Goal: Task Accomplishment & Management: Manage account settings

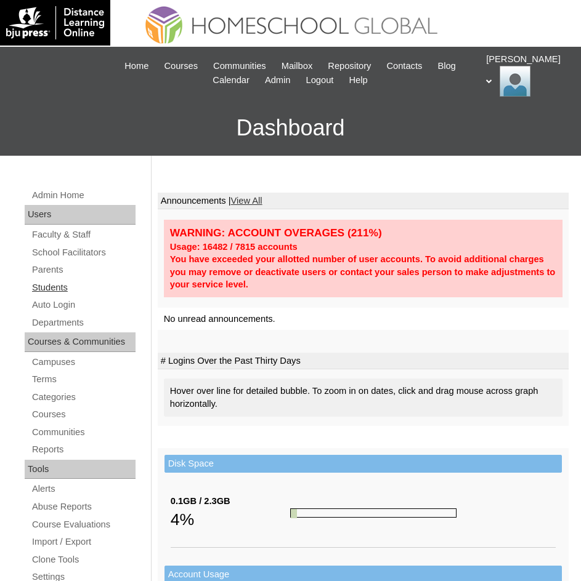
click at [49, 283] on link "Students" at bounding box center [83, 287] width 105 height 15
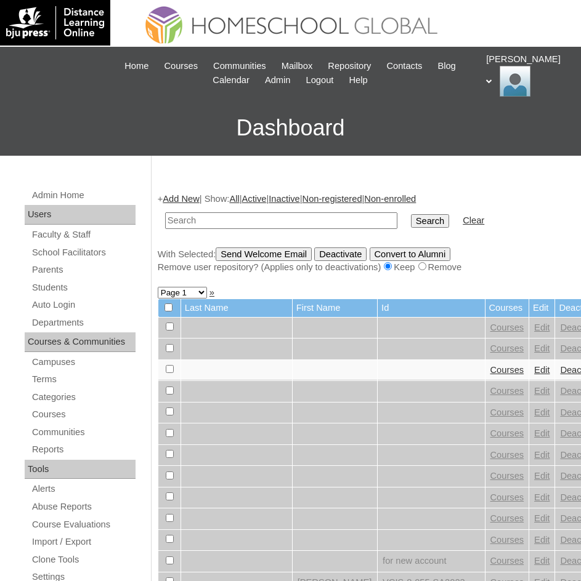
click at [237, 221] on input "text" at bounding box center [281, 220] width 232 height 17
type input "Charlize Gavryl"
click at [411, 223] on input "Search" at bounding box center [430, 221] width 38 height 14
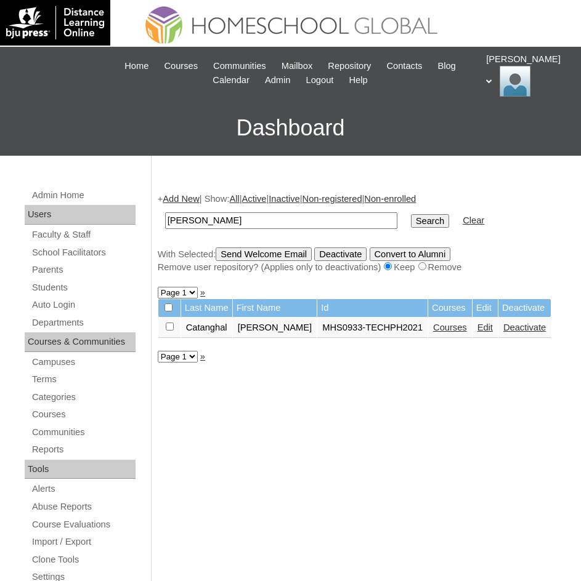
click at [439, 329] on link "Courses" at bounding box center [450, 328] width 34 height 10
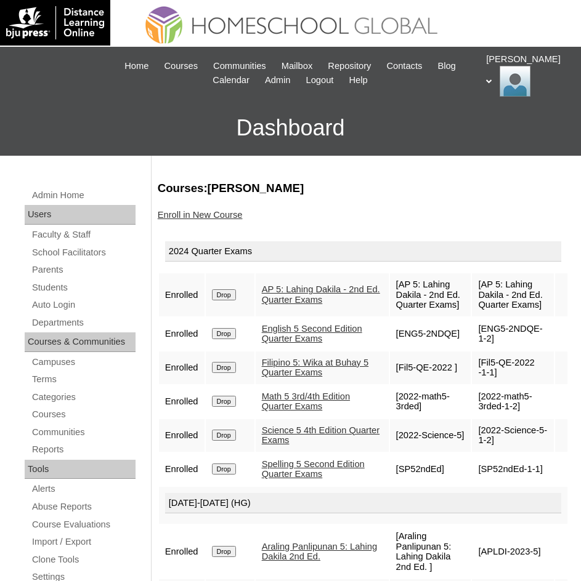
click at [294, 412] on link "Math 5 3rd/4th Edition Quarter Exams" at bounding box center [306, 402] width 88 height 20
drag, startPoint x: 271, startPoint y: 185, endPoint x: 312, endPoint y: 186, distance: 40.6
click at [312, 186] on h3 "Courses:Catanghal Charlize Gavryl" at bounding box center [363, 188] width 411 height 16
copy h3 "Charlize"
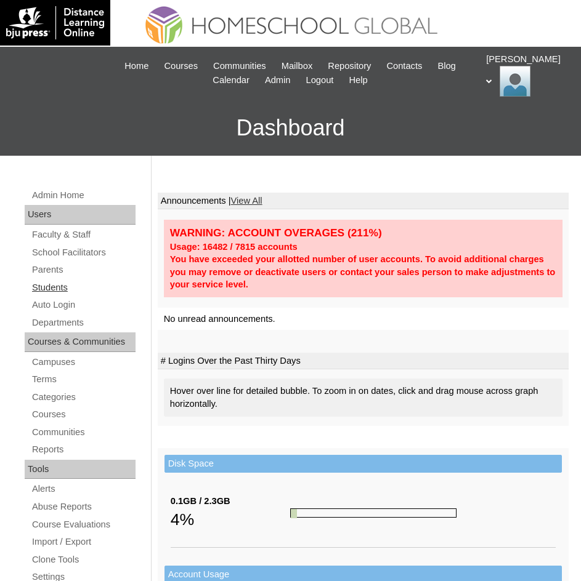
click at [58, 290] on link "Students" at bounding box center [83, 287] width 105 height 15
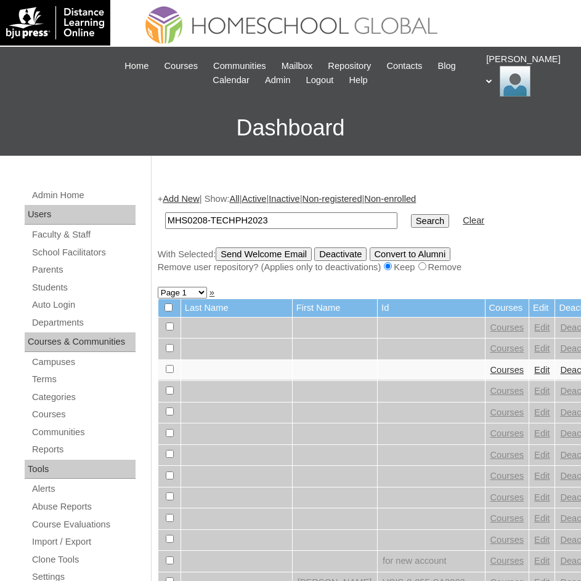
type input "MHS0208-TECHPH2023"
click at [405, 212] on td "Search" at bounding box center [430, 220] width 50 height 29
click at [411, 217] on input "Search" at bounding box center [430, 221] width 38 height 14
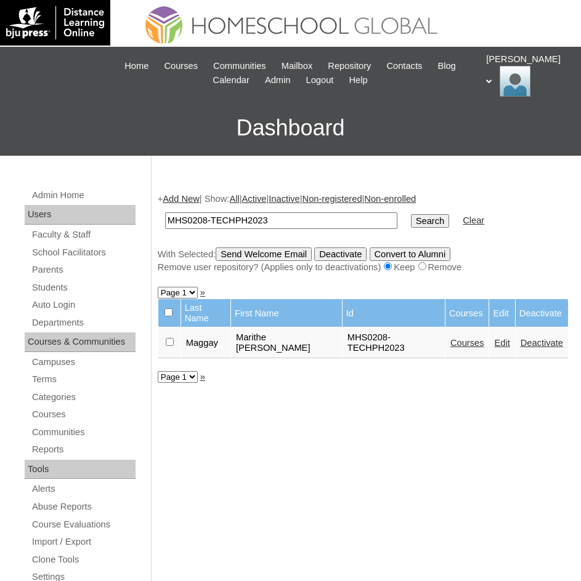
click at [494, 346] on link "Edit" at bounding box center [501, 343] width 15 height 10
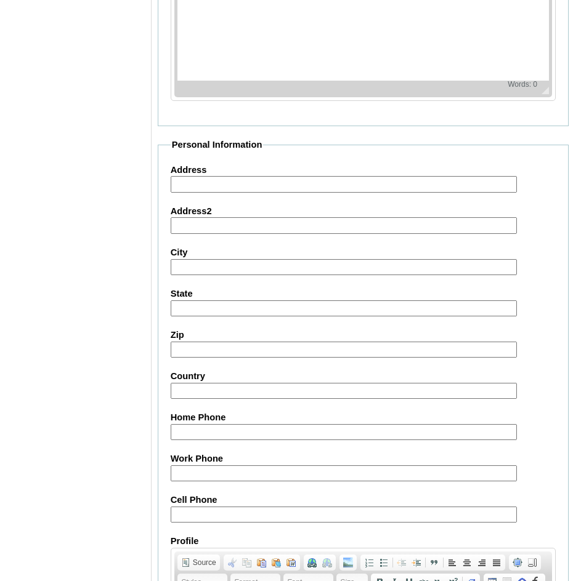
scroll to position [1348, 0]
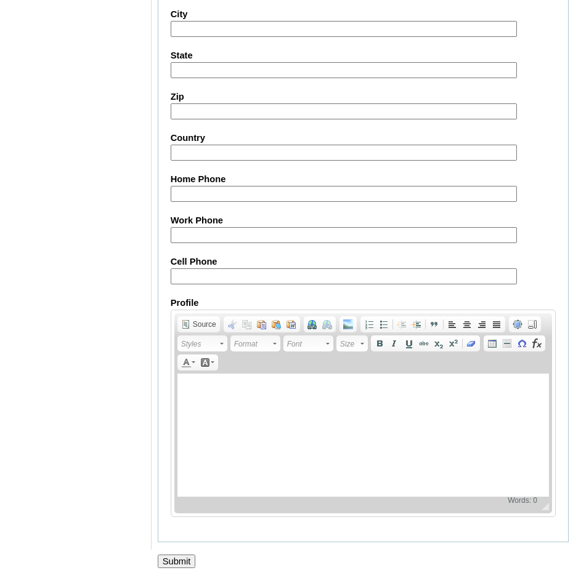
click at [192, 563] on input "Submit" at bounding box center [177, 562] width 38 height 14
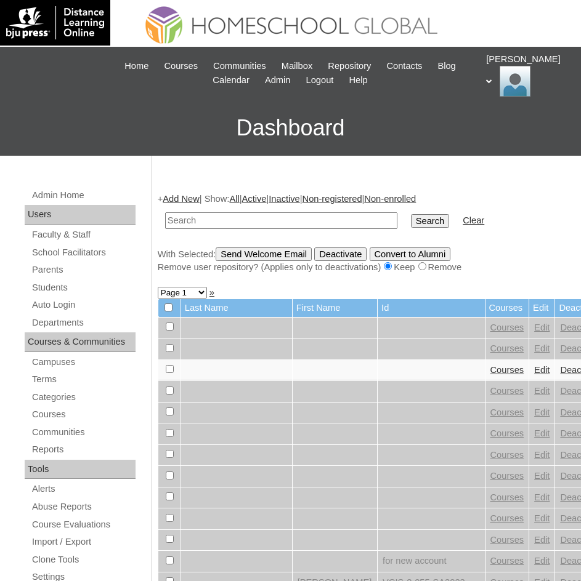
click at [290, 221] on input "text" at bounding box center [281, 220] width 232 height 17
type input "MHS0208-TECHPH2023"
click at [411, 217] on input "Search" at bounding box center [430, 221] width 38 height 14
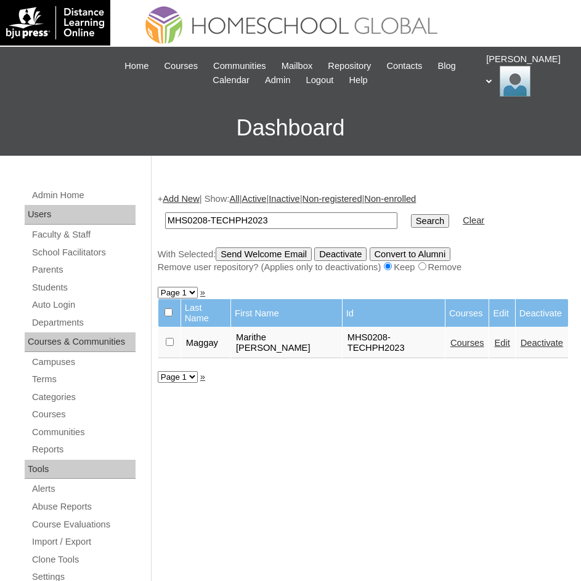
click at [468, 344] on link "Courses" at bounding box center [467, 343] width 34 height 10
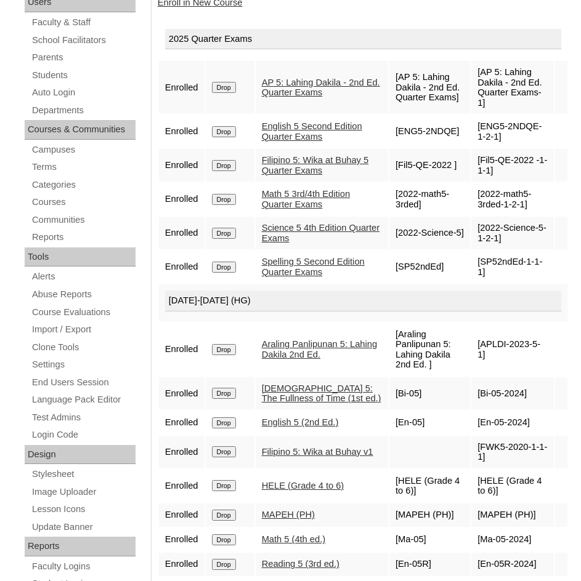
scroll to position [190, 0]
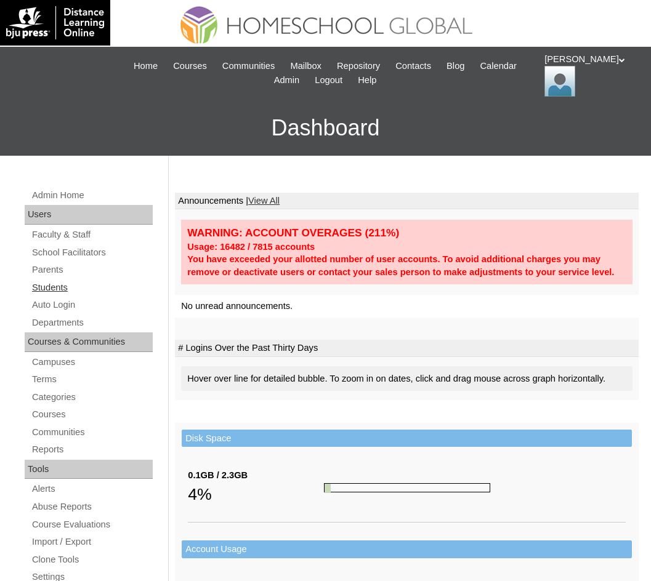
click at [57, 288] on link "Students" at bounding box center [92, 287] width 122 height 15
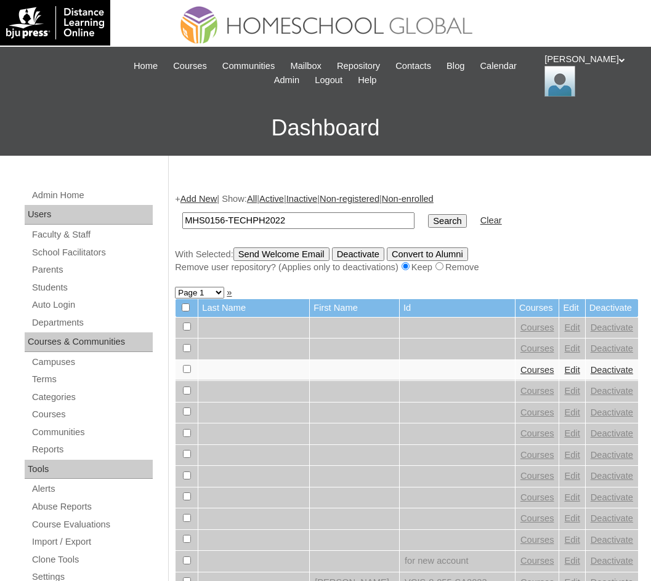
type input "MHS0156-TECHPH2022"
click at [428, 220] on input "Search" at bounding box center [447, 221] width 38 height 14
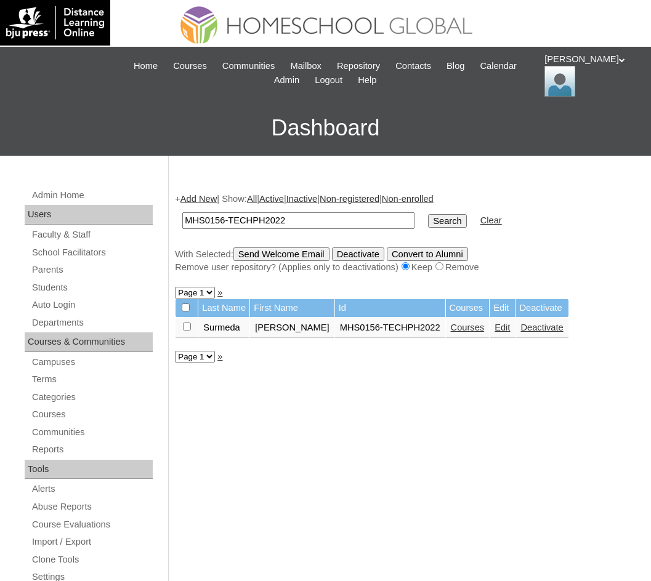
click at [451, 331] on link "Courses" at bounding box center [468, 328] width 34 height 10
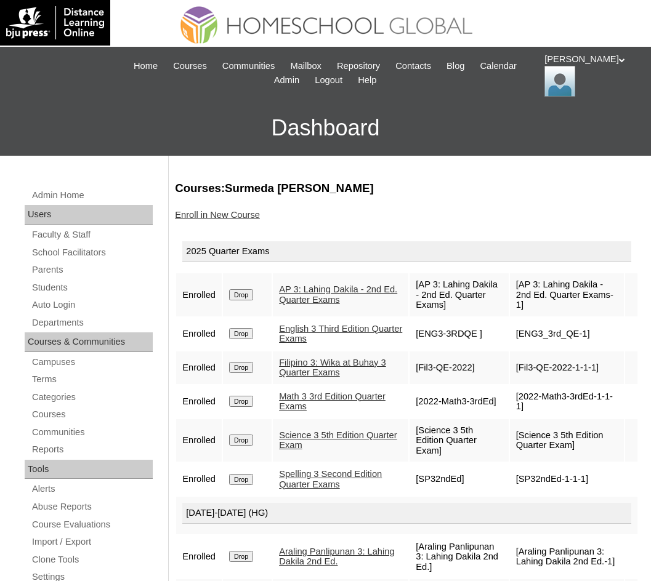
click at [228, 212] on link "Enroll in New Course" at bounding box center [217, 215] width 85 height 10
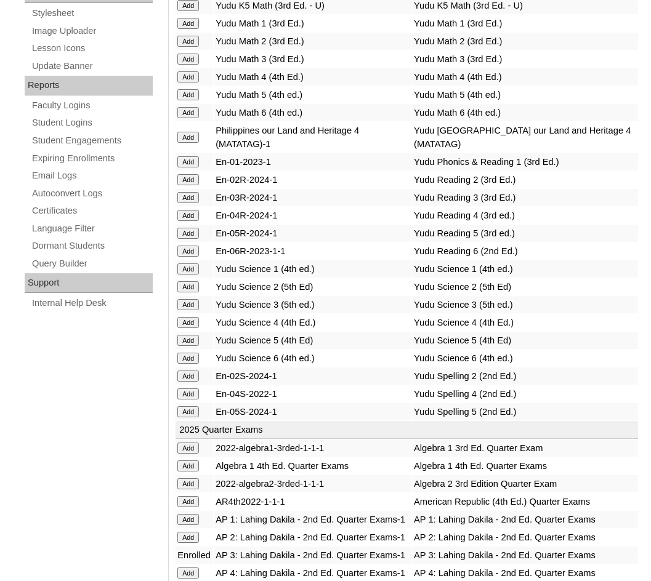
scroll to position [5419, 0]
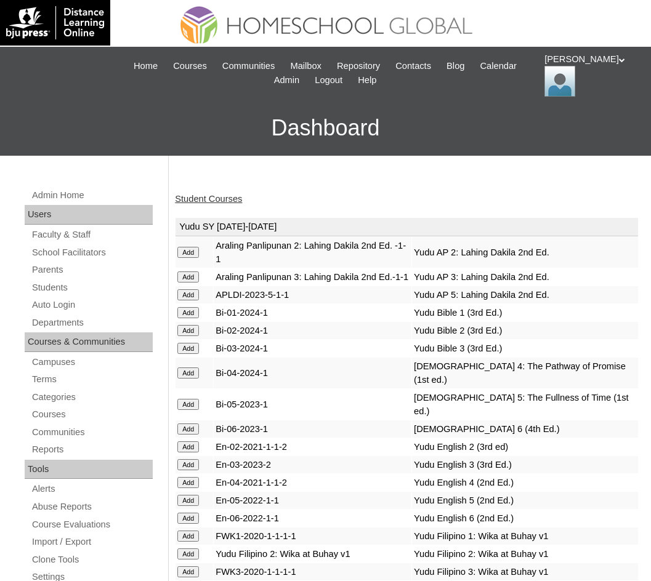
click at [210, 196] on link "Student Courses" at bounding box center [208, 199] width 67 height 10
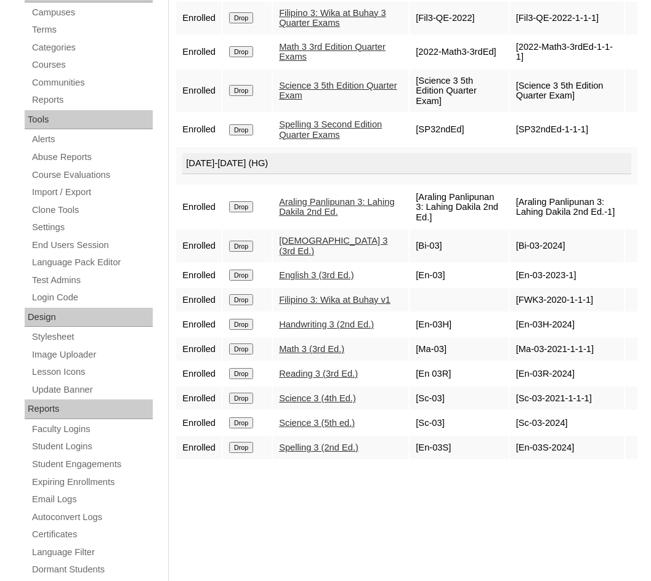
scroll to position [375, 0]
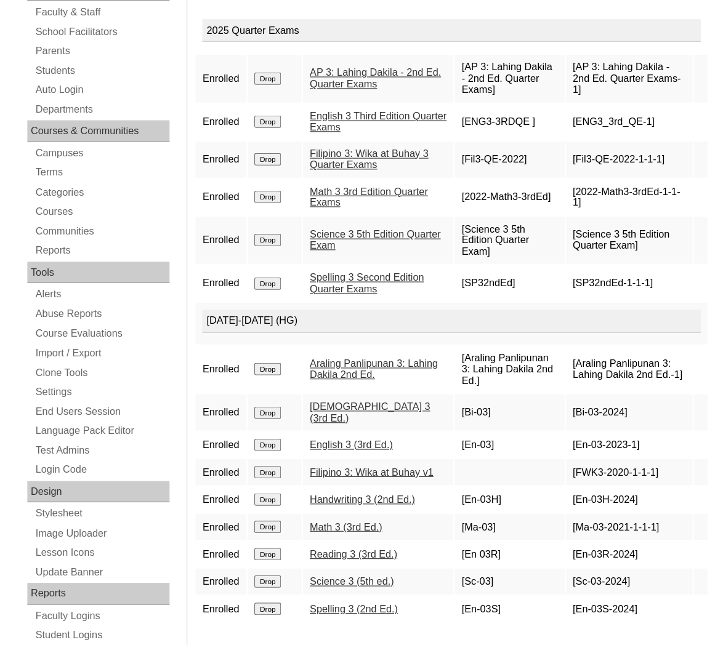
scroll to position [246, 0]
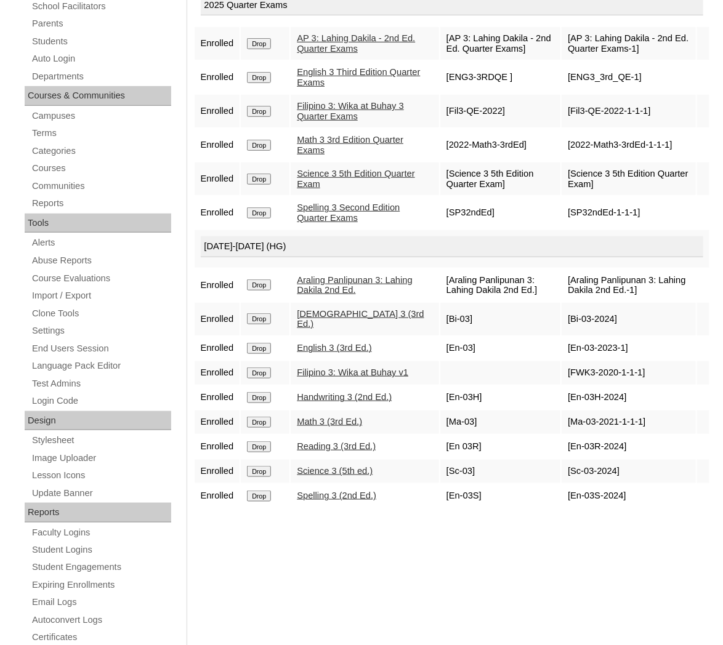
drag, startPoint x: 657, startPoint y: 19, endPoint x: 316, endPoint y: 537, distance: 620.1
click at [322, 538] on div "Courses:Surmeda [PERSON_NAME] Enroll in New Course 2025 Quarter Exams Enrolled …" at bounding box center [449, 346] width 524 height 825
